Goal: Task Accomplishment & Management: Manage account settings

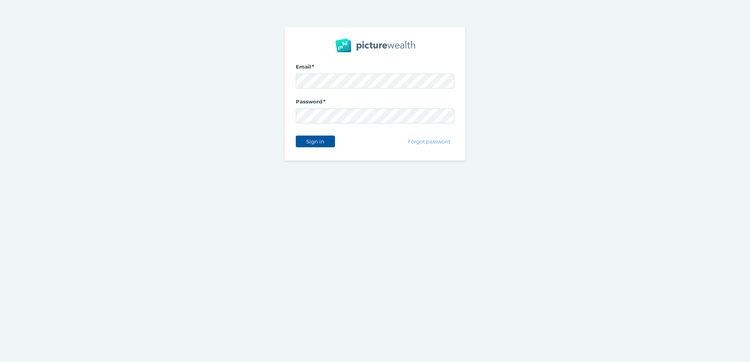
click at [306, 142] on span "Sign in" at bounding box center [315, 141] width 25 height 6
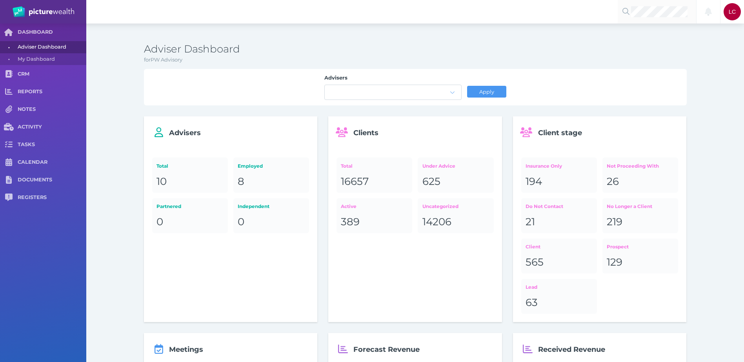
click at [655, 6] on div at bounding box center [657, 12] width 78 height 24
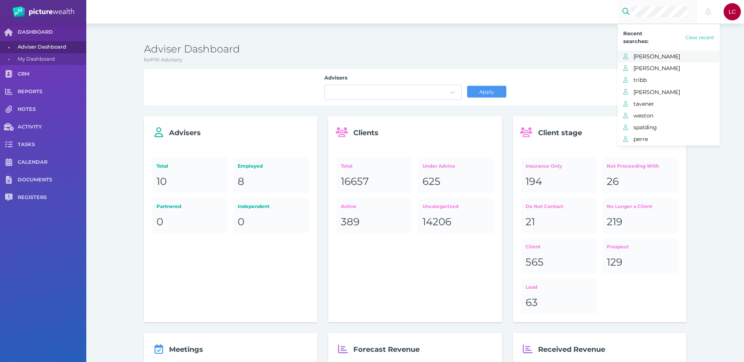
click at [635, 60] on span "[PERSON_NAME]" at bounding box center [676, 56] width 86 height 10
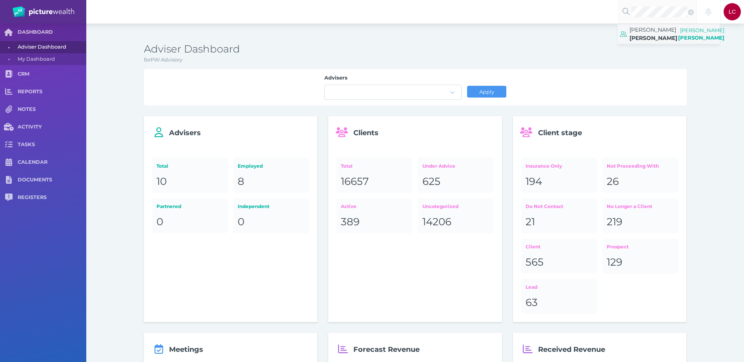
click at [655, 29] on span "[PERSON_NAME]" at bounding box center [652, 29] width 47 height 7
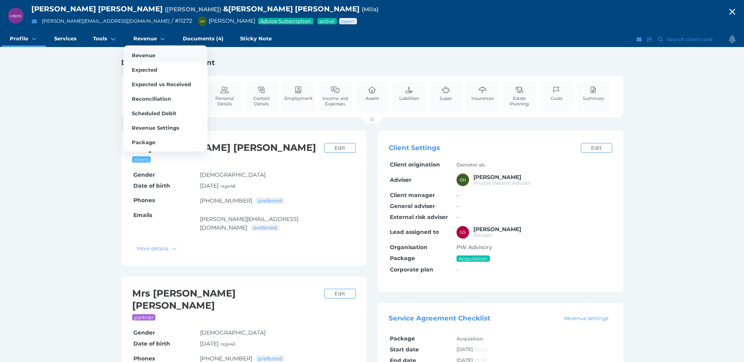
click at [152, 54] on span "Revenue" at bounding box center [144, 55] width 24 height 6
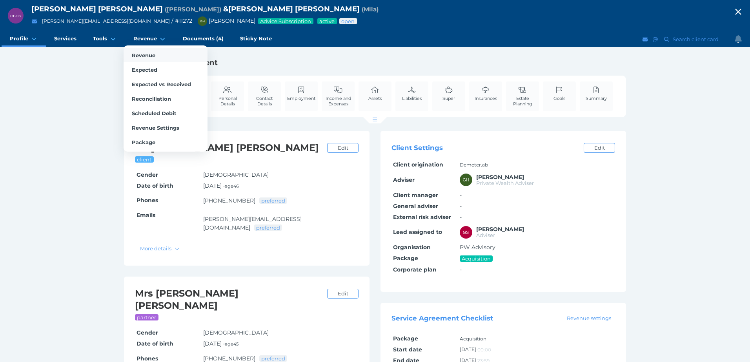
select select "25"
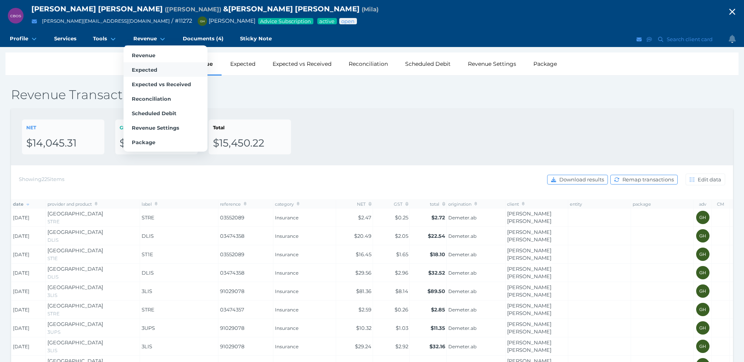
click at [151, 67] on span "Expected" at bounding box center [144, 70] width 25 height 6
select select "25"
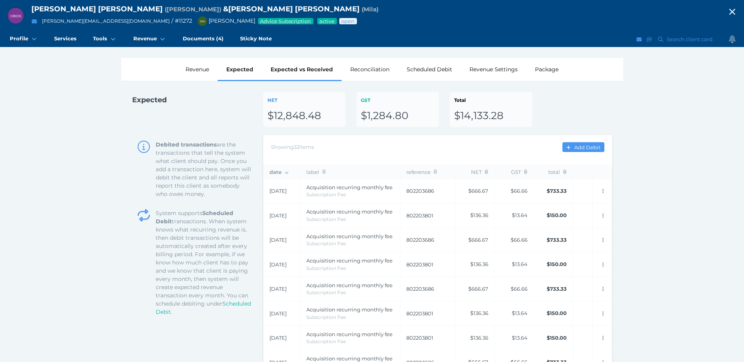
click at [309, 69] on div "Expected vs Received" at bounding box center [302, 69] width 80 height 23
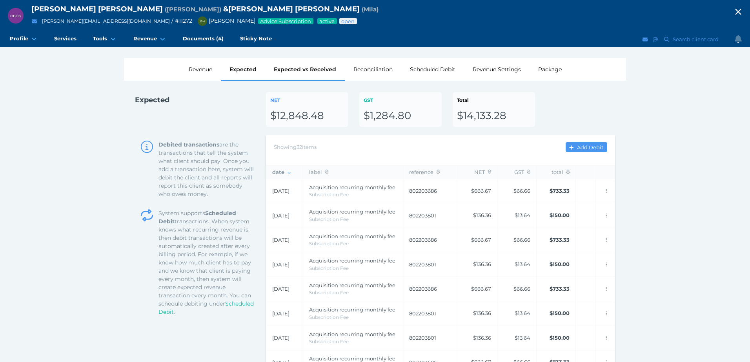
select select "25"
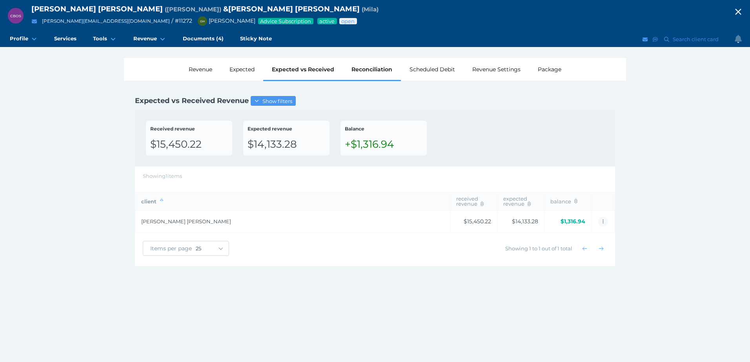
click at [362, 72] on div "Reconciliation" at bounding box center [372, 69] width 58 height 23
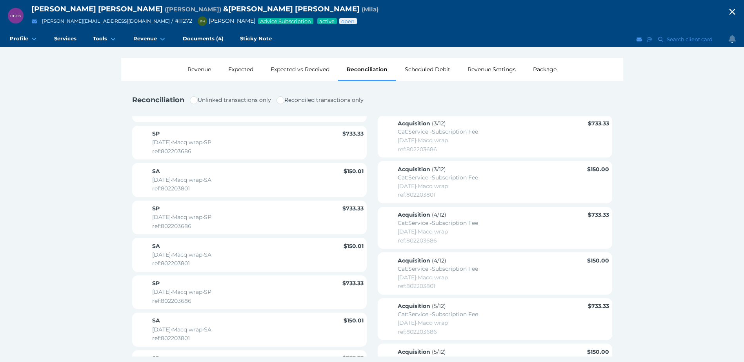
scroll to position [235, 0]
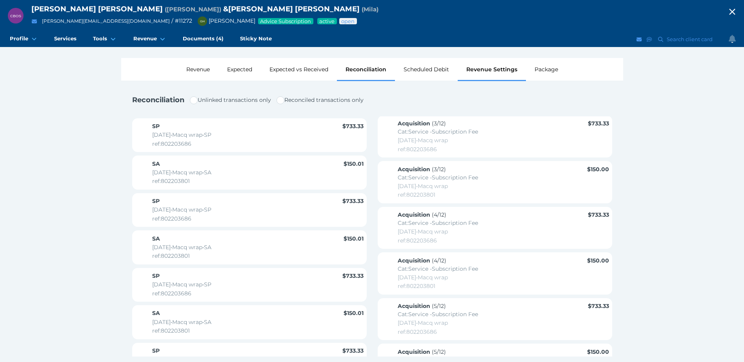
click at [491, 72] on div "Revenue Settings" at bounding box center [492, 69] width 68 height 23
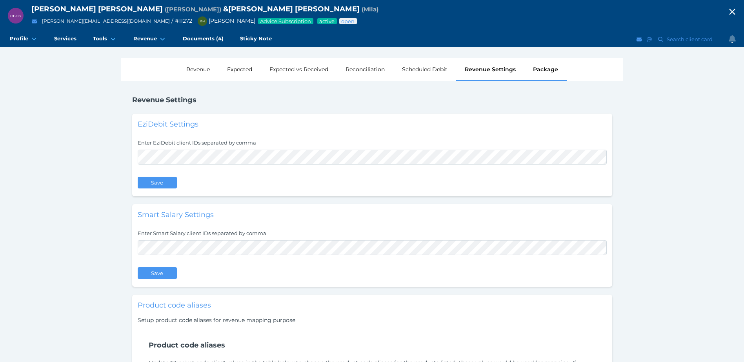
click at [565, 75] on div "Package" at bounding box center [545, 69] width 42 height 23
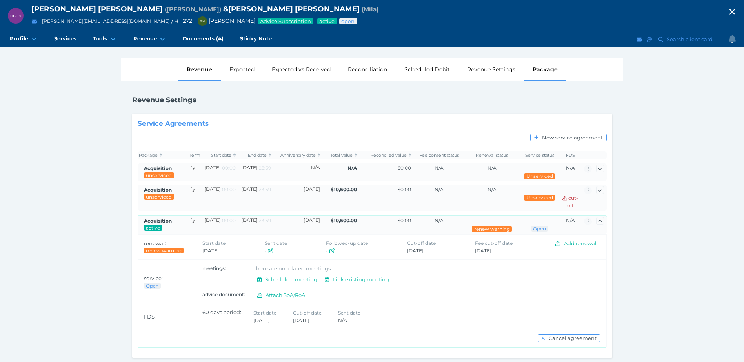
click at [187, 69] on div "Revenue" at bounding box center [199, 69] width 43 height 23
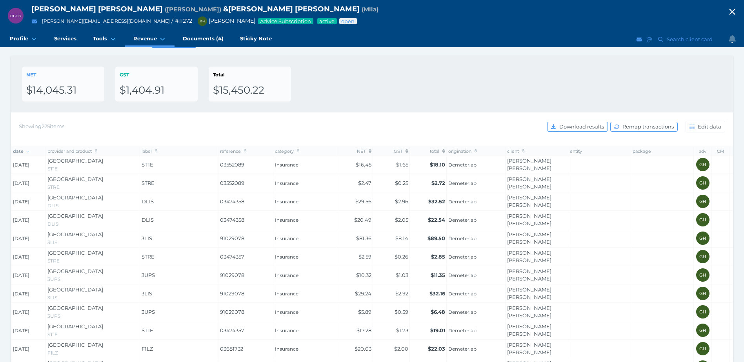
scroll to position [39, 0]
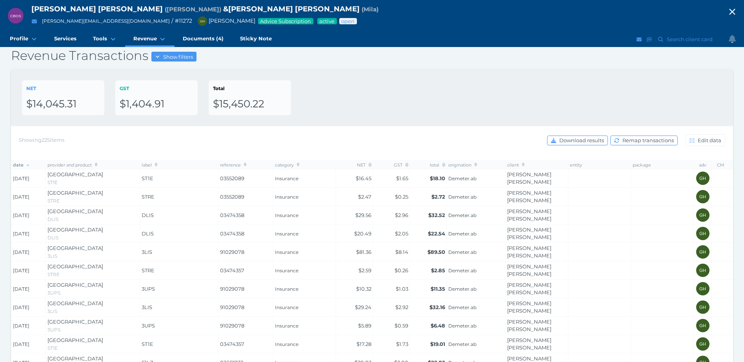
click at [243, 168] on th "reference" at bounding box center [245, 165] width 55 height 9
click at [245, 164] on icon at bounding box center [246, 165] width 3 height 4
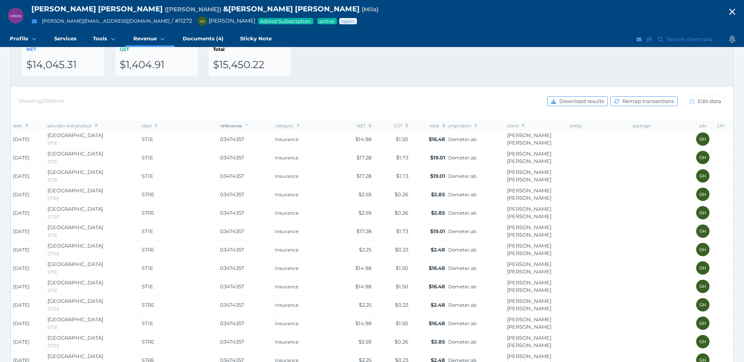
scroll to position [118, 0]
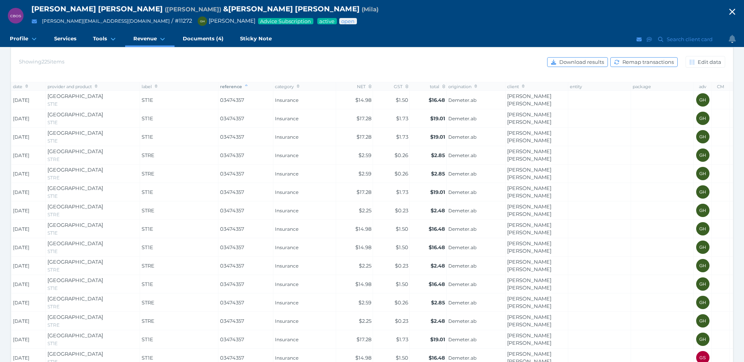
click at [440, 119] on span "$19.01" at bounding box center [437, 118] width 15 height 6
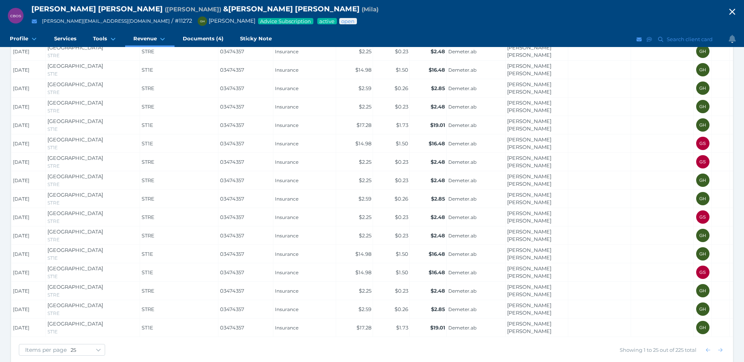
scroll to position [346, 0]
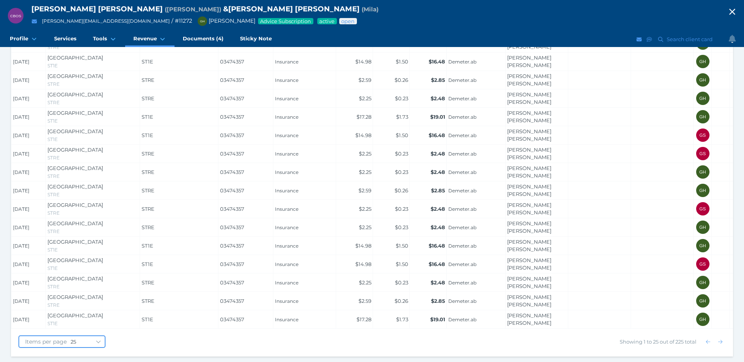
click at [93, 340] on select "10 25 50 100" at bounding box center [88, 342] width 34 height 6
select select "100"
click at [71, 339] on select "10 25 50 100" at bounding box center [88, 342] width 34 height 6
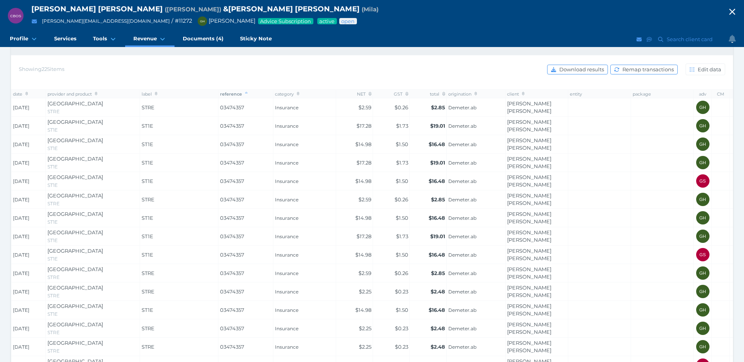
scroll to position [65, 0]
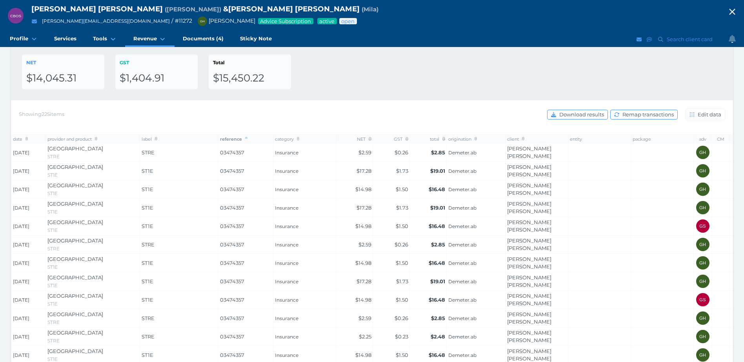
click at [244, 138] on span "reference" at bounding box center [234, 138] width 28 height 5
click at [27, 140] on icon at bounding box center [28, 139] width 3 height 4
click at [27, 138] on icon at bounding box center [28, 139] width 3 height 4
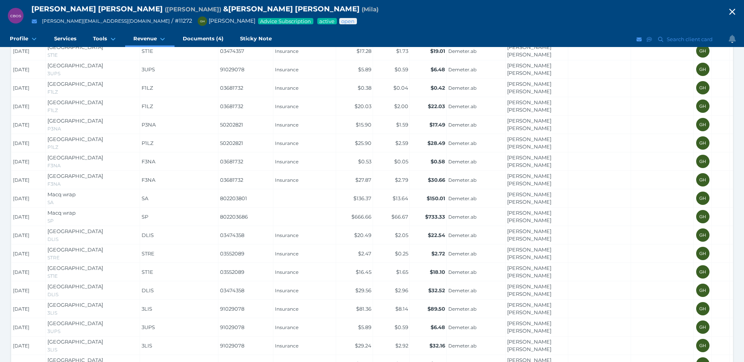
scroll to position [300, 0]
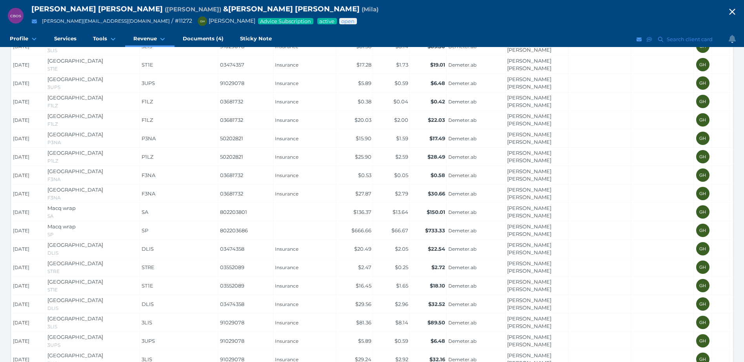
click at [735, 14] on icon "button" at bounding box center [731, 12] width 9 height 12
